Goal: Information Seeking & Learning: Learn about a topic

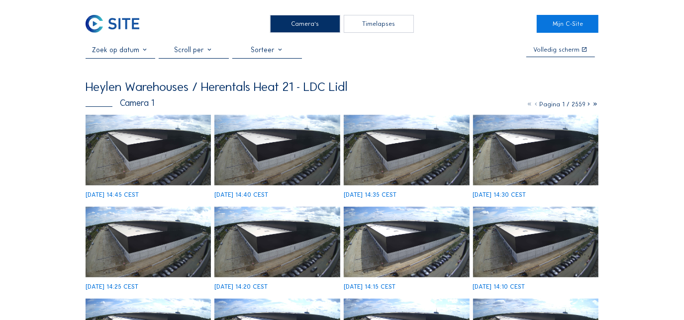
click at [315, 23] on div "Camera's" at bounding box center [305, 24] width 70 height 18
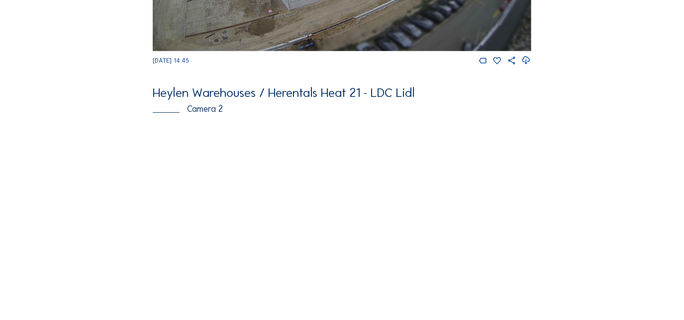
scroll to position [271, 0]
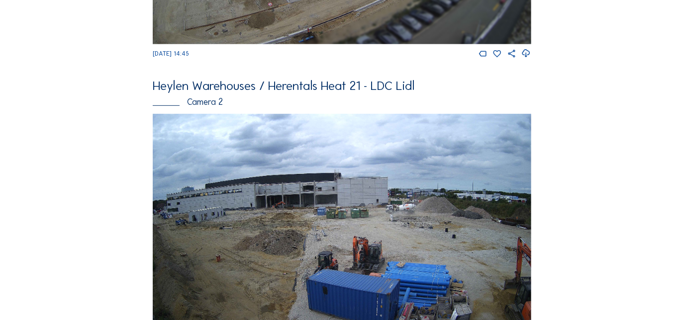
click at [339, 198] on img at bounding box center [342, 220] width 378 height 213
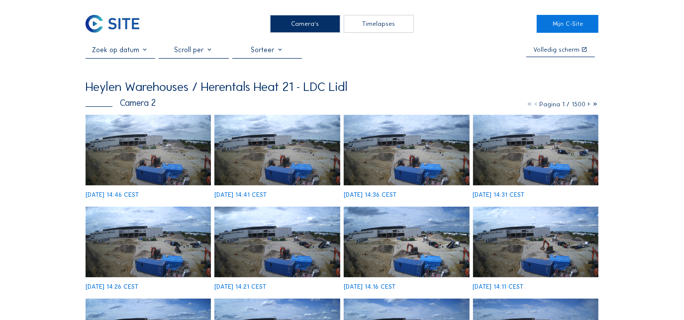
click at [166, 142] on img at bounding box center [148, 150] width 125 height 71
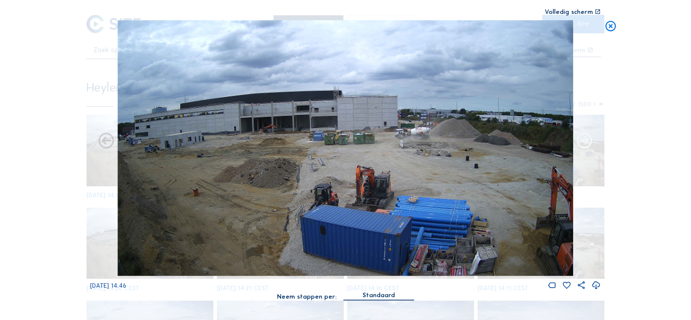
click at [585, 143] on icon at bounding box center [584, 141] width 19 height 19
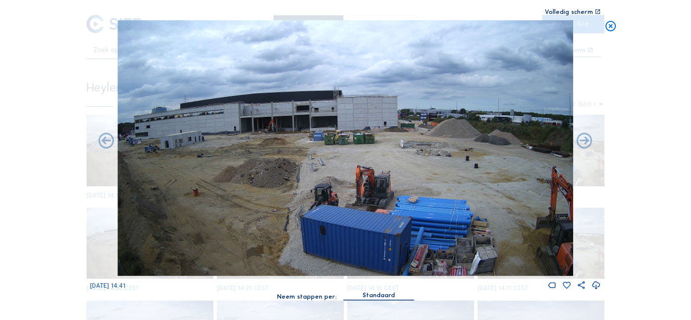
click at [585, 143] on icon at bounding box center [584, 141] width 19 height 19
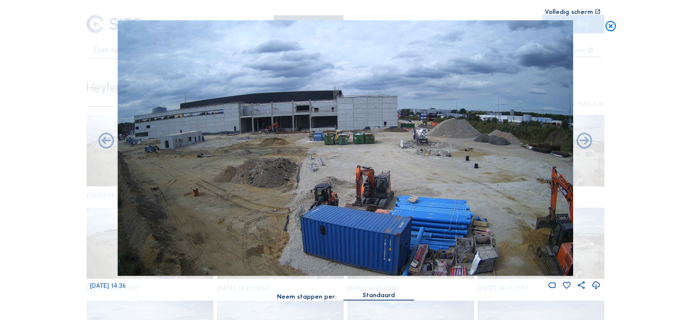
click at [585, 143] on icon at bounding box center [584, 141] width 19 height 19
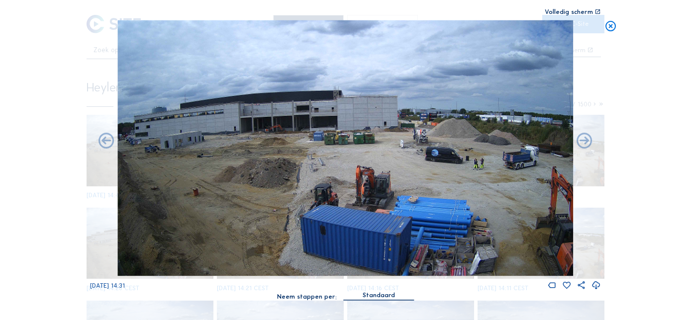
click at [585, 143] on icon at bounding box center [584, 141] width 19 height 19
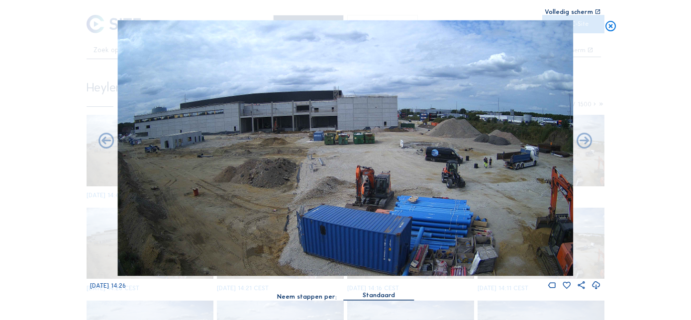
click at [585, 143] on icon at bounding box center [584, 141] width 19 height 19
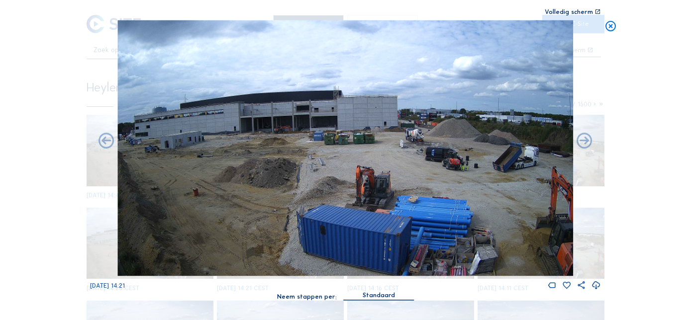
click at [585, 143] on icon at bounding box center [584, 141] width 19 height 19
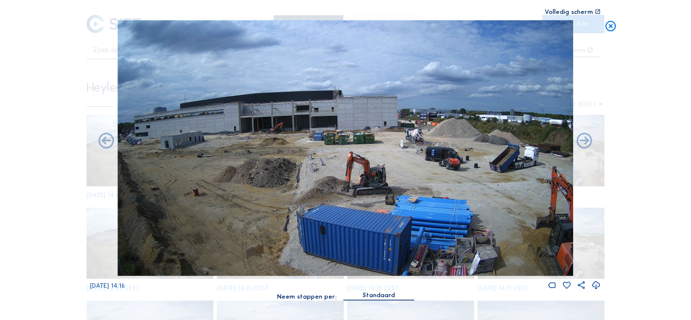
click at [585, 143] on icon at bounding box center [584, 141] width 19 height 19
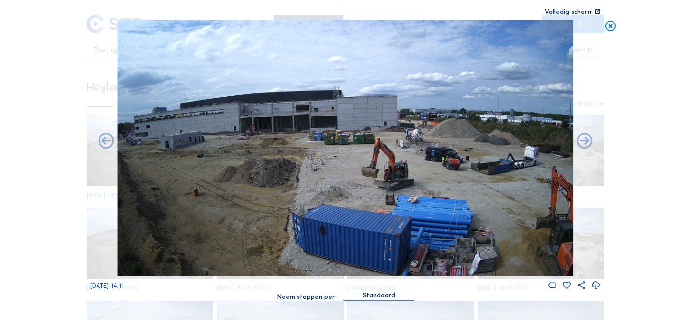
click at [585, 143] on icon at bounding box center [584, 141] width 19 height 19
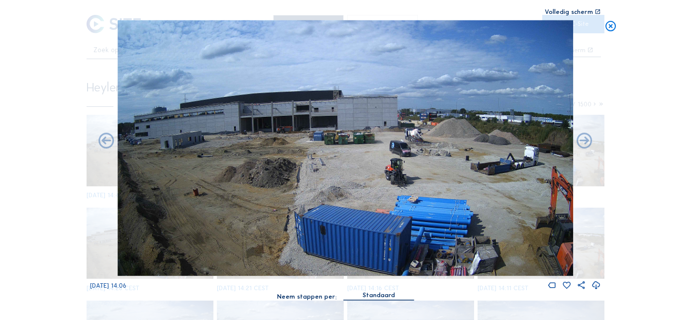
click at [585, 143] on icon at bounding box center [584, 141] width 19 height 19
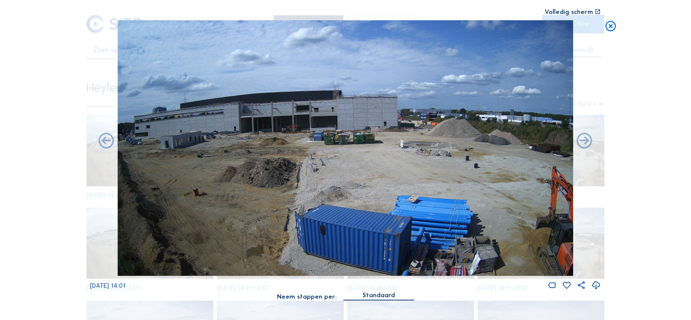
click at [585, 143] on icon at bounding box center [584, 141] width 19 height 19
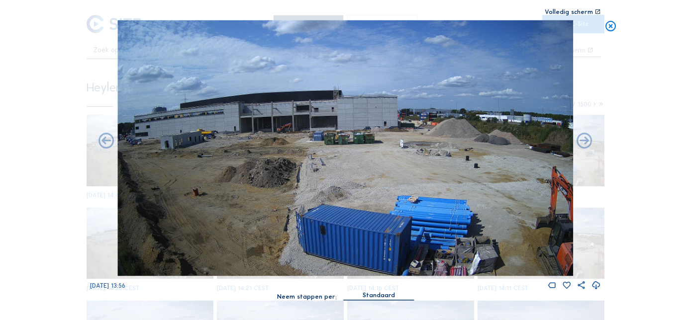
click at [585, 143] on icon at bounding box center [584, 141] width 19 height 19
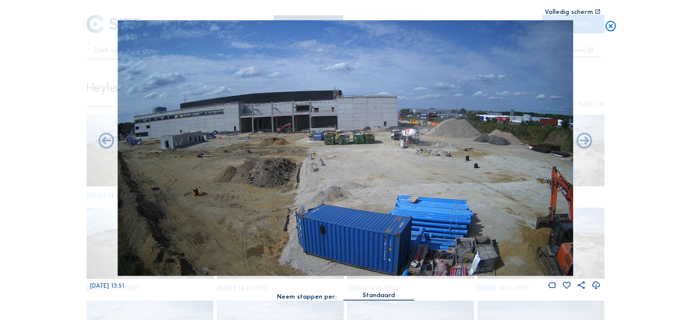
click at [585, 143] on icon at bounding box center [584, 141] width 19 height 19
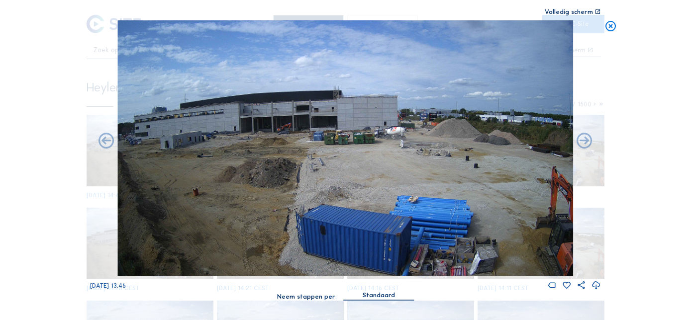
click at [585, 143] on icon at bounding box center [584, 141] width 19 height 19
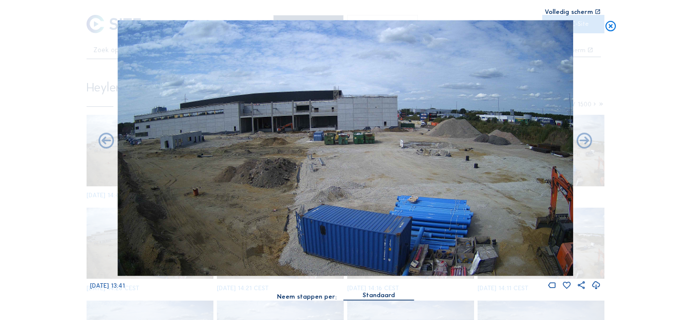
click at [585, 143] on icon at bounding box center [584, 141] width 19 height 19
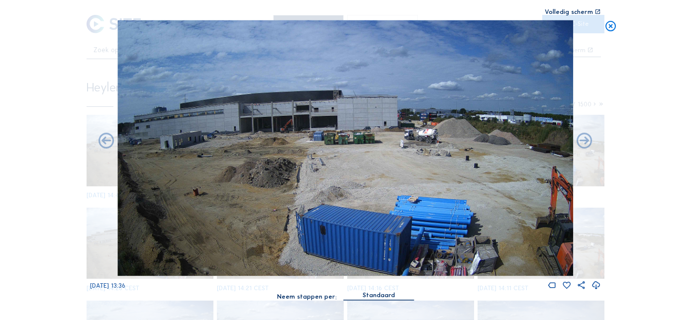
click at [585, 143] on div "[DATE] 13:36" at bounding box center [345, 155] width 511 height 271
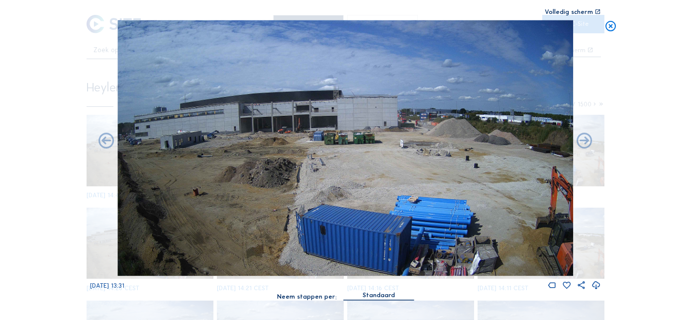
click at [585, 143] on icon at bounding box center [584, 141] width 19 height 19
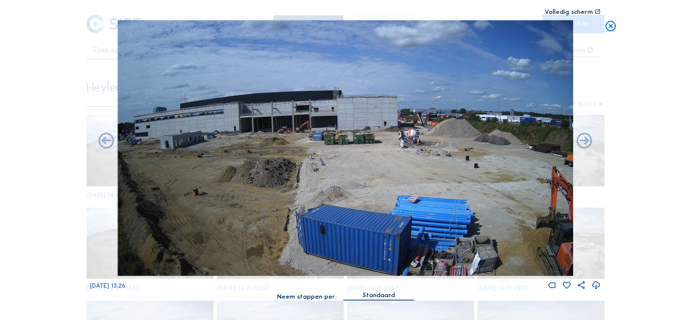
click at [608, 23] on icon at bounding box center [611, 26] width 12 height 13
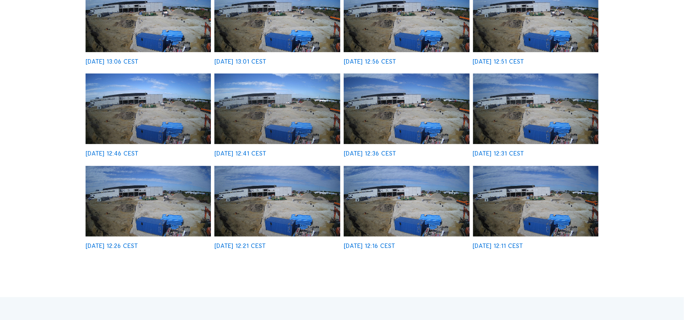
scroll to position [226, 0]
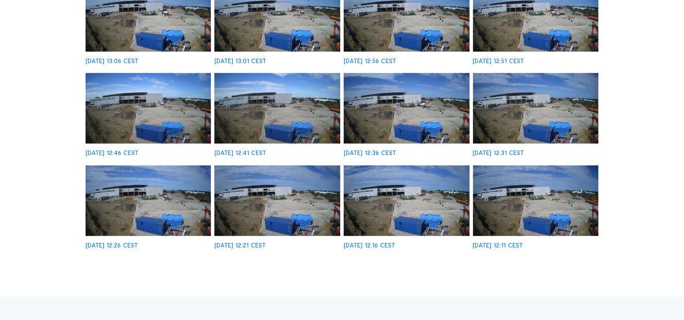
click at [404, 207] on img at bounding box center [406, 201] width 125 height 71
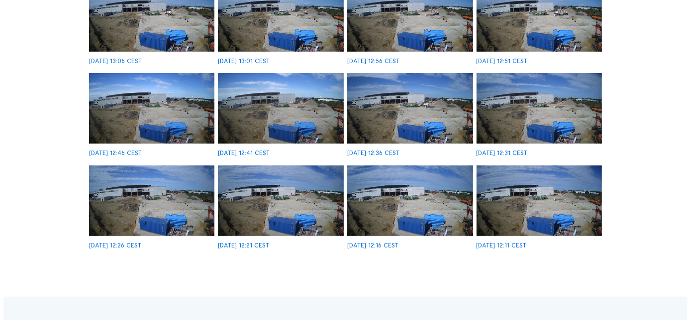
scroll to position [227, 0]
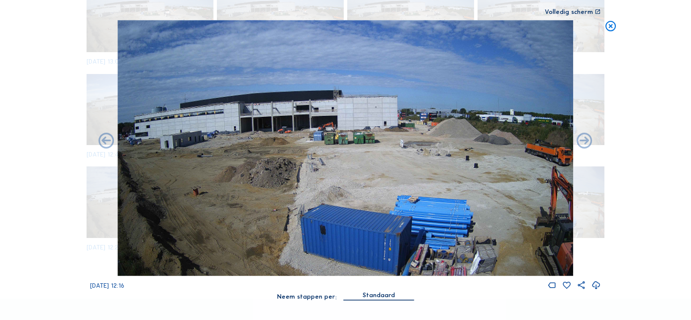
click at [613, 22] on icon at bounding box center [611, 26] width 12 height 13
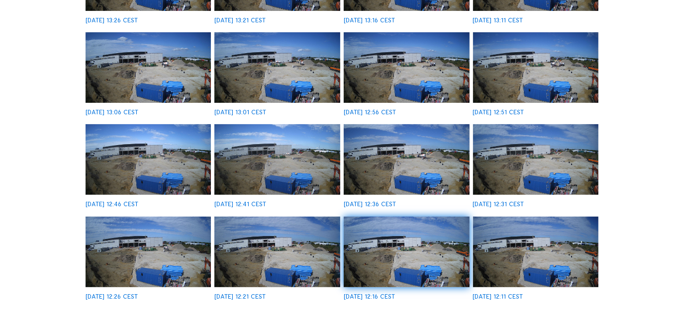
scroll to position [226, 0]
